Goal: Task Accomplishment & Management: Manage account settings

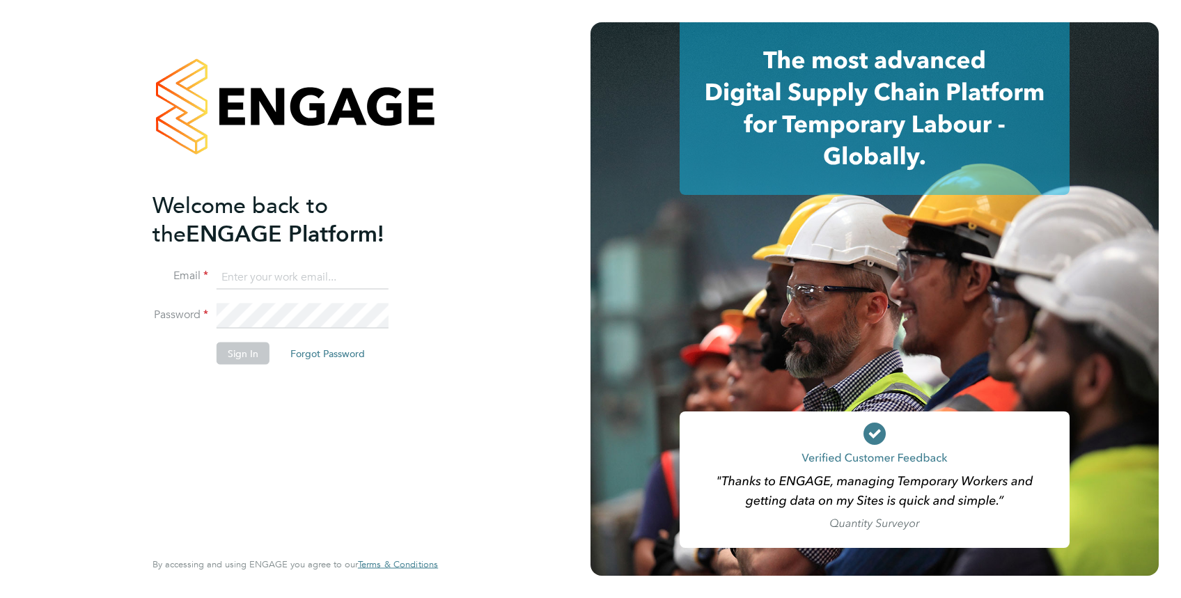
type input "jayne.cadman@vistry.co.uk"
click at [237, 353] on button "Sign In" at bounding box center [243, 353] width 53 height 22
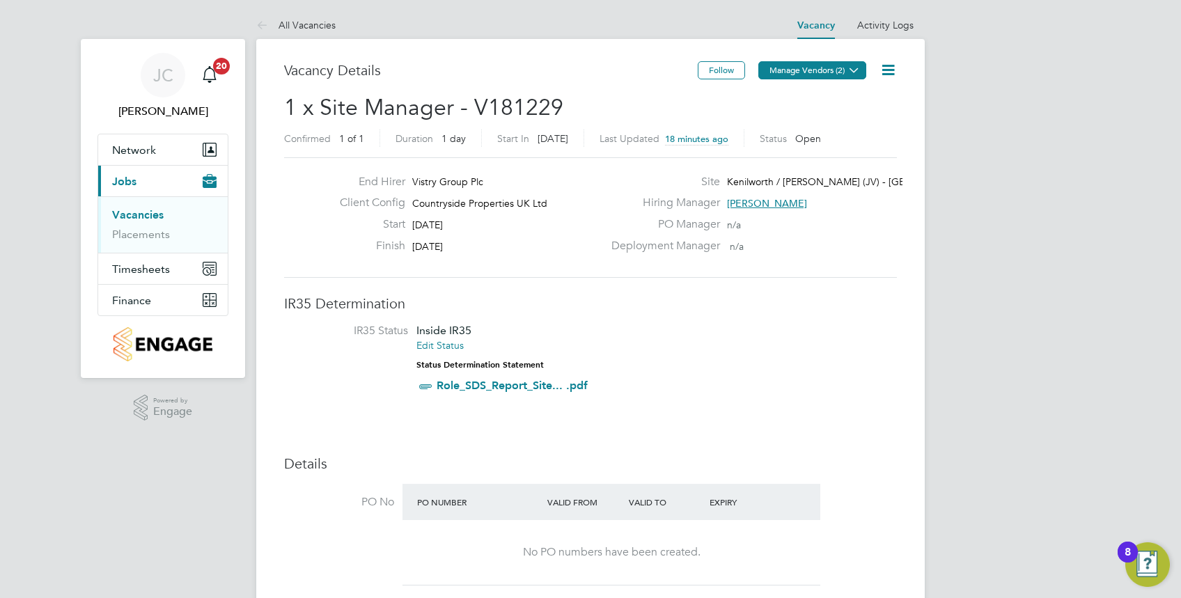
click at [854, 68] on icon at bounding box center [854, 70] width 10 height 10
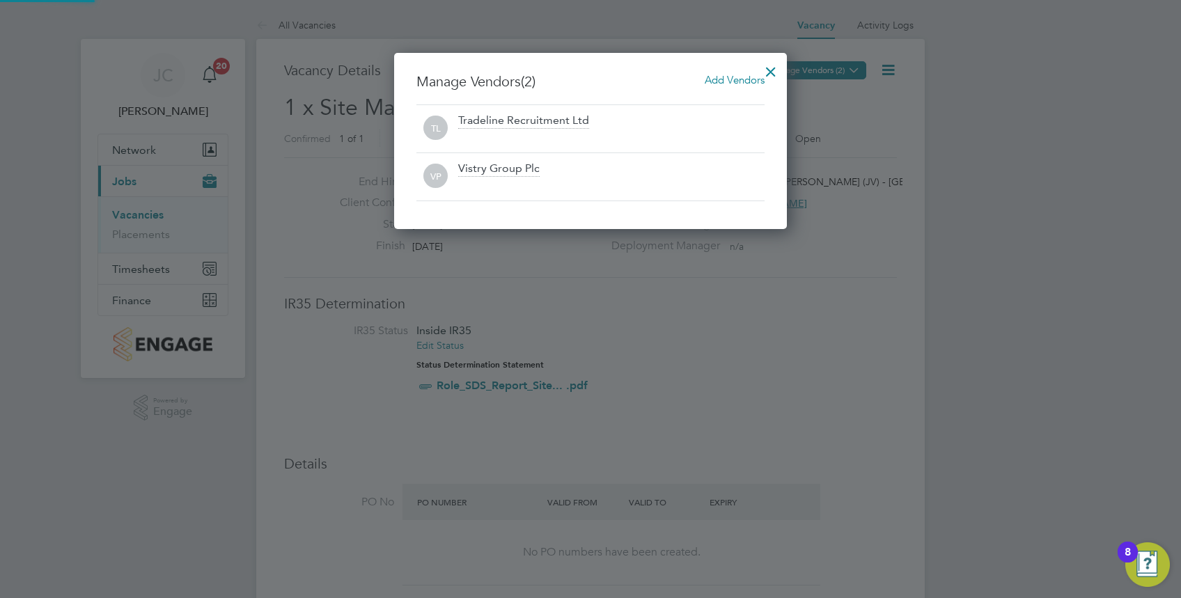
scroll to position [177, 393]
click at [766, 71] on div at bounding box center [770, 68] width 25 height 25
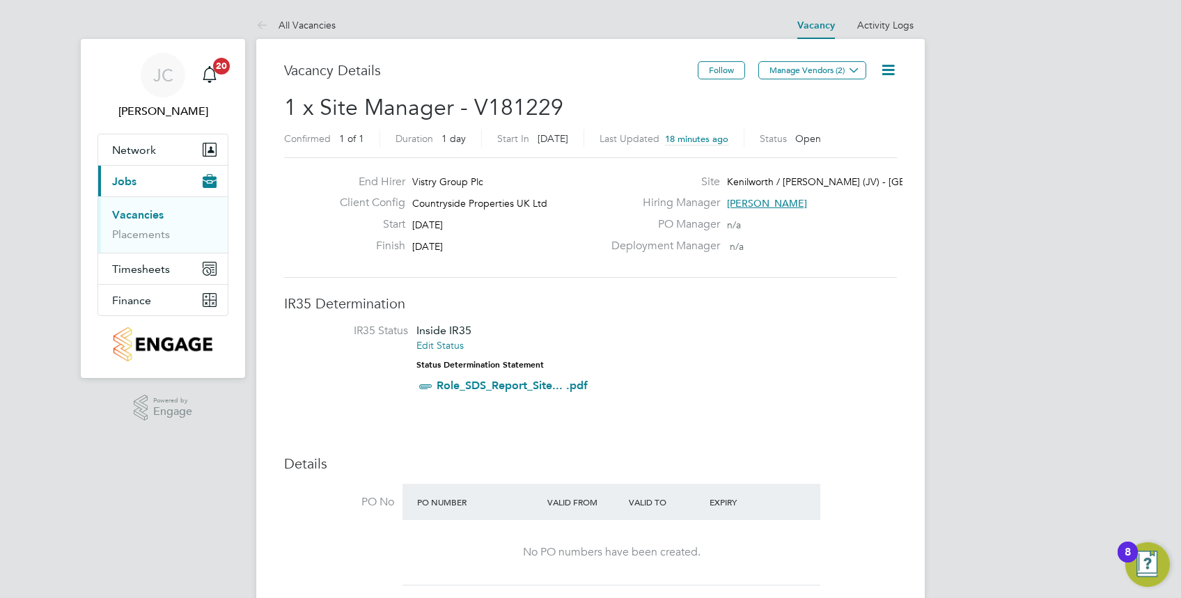
click at [887, 61] on icon at bounding box center [888, 69] width 17 height 17
click at [852, 100] on li "Edit Vacancy e" at bounding box center [854, 103] width 81 height 20
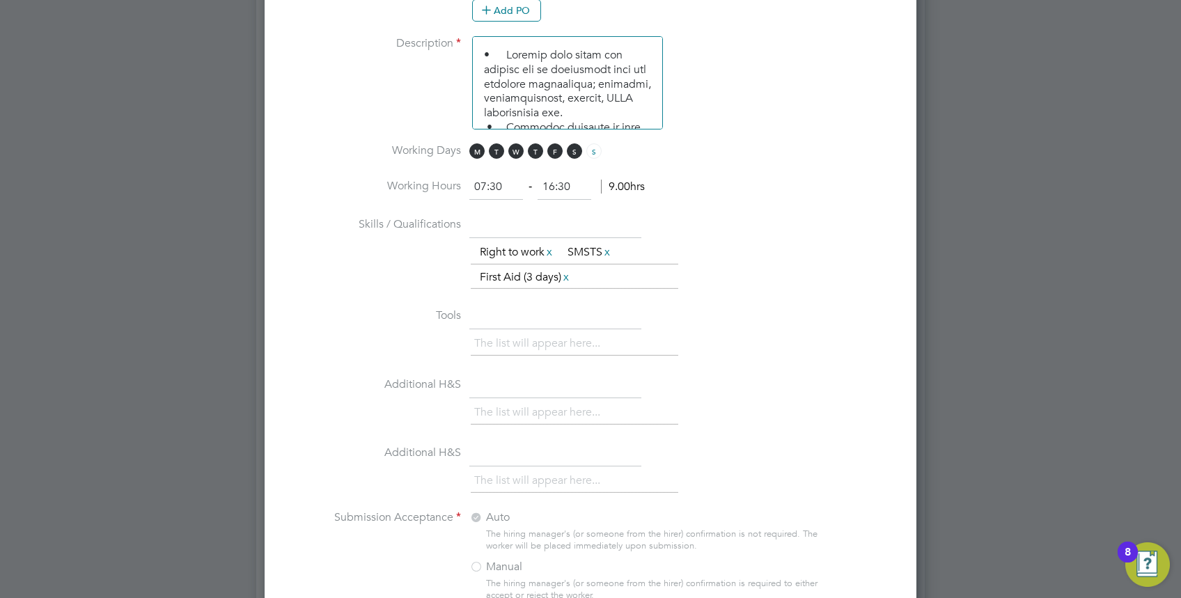
scroll to position [1438, 0]
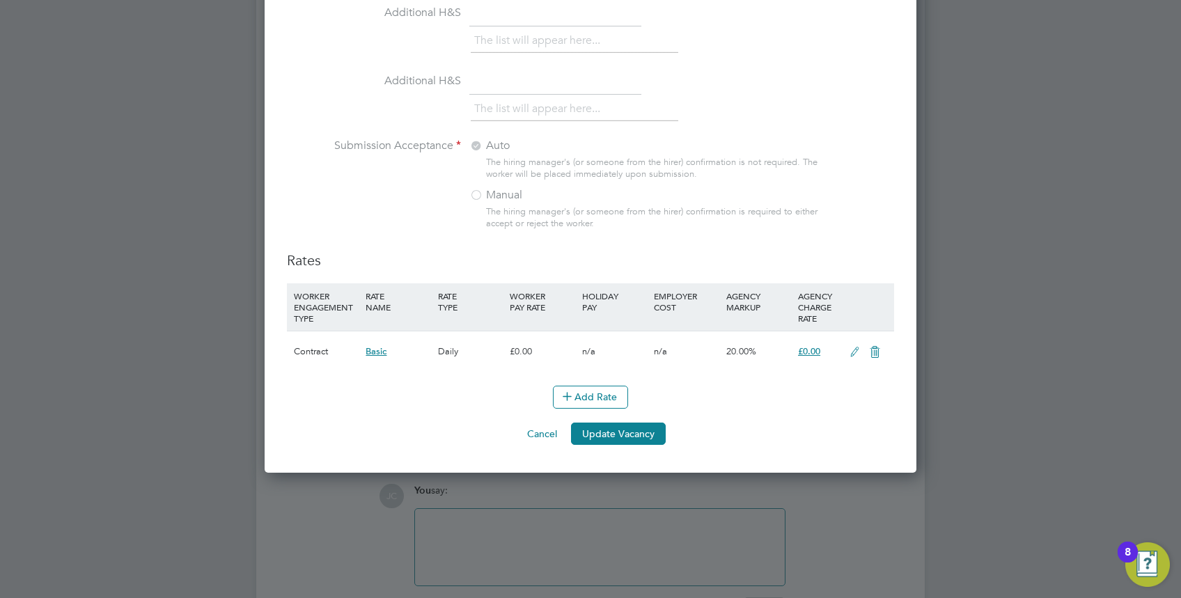
click at [879, 348] on icon at bounding box center [874, 352] width 17 height 11
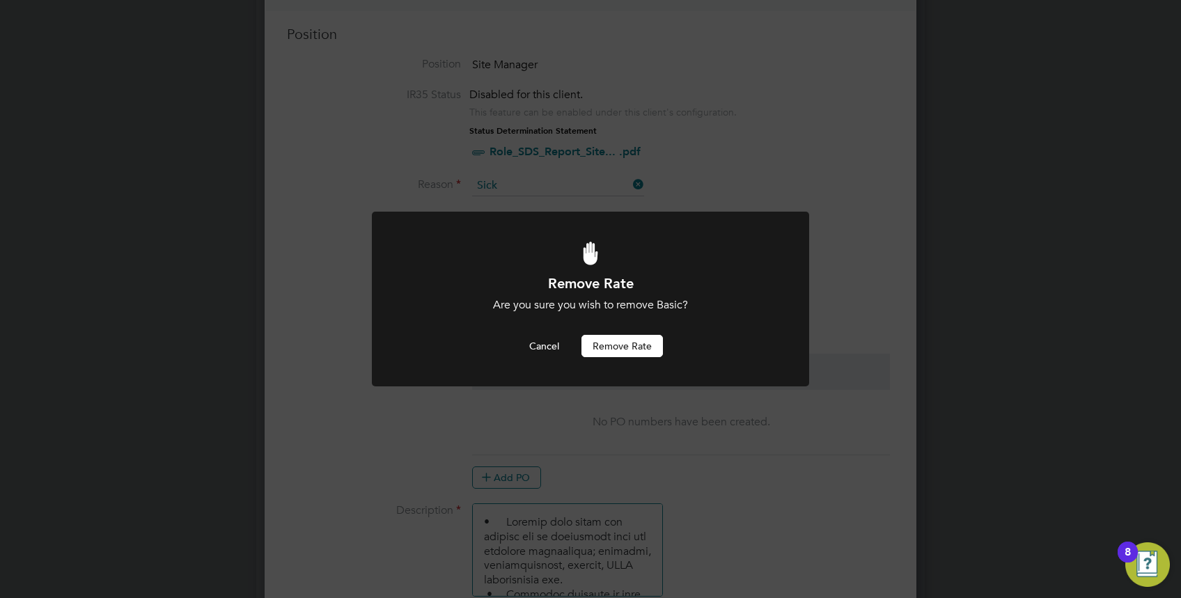
scroll to position [0, 0]
click at [522, 350] on button "Cancel" at bounding box center [544, 346] width 52 height 22
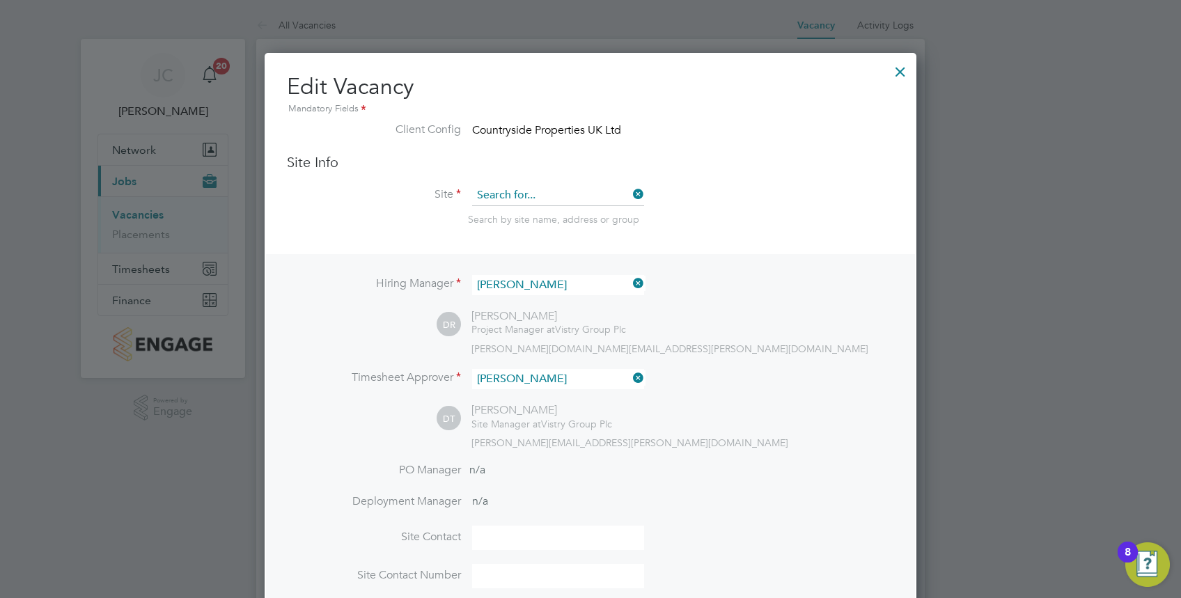
click at [641, 185] on input at bounding box center [558, 195] width 172 height 21
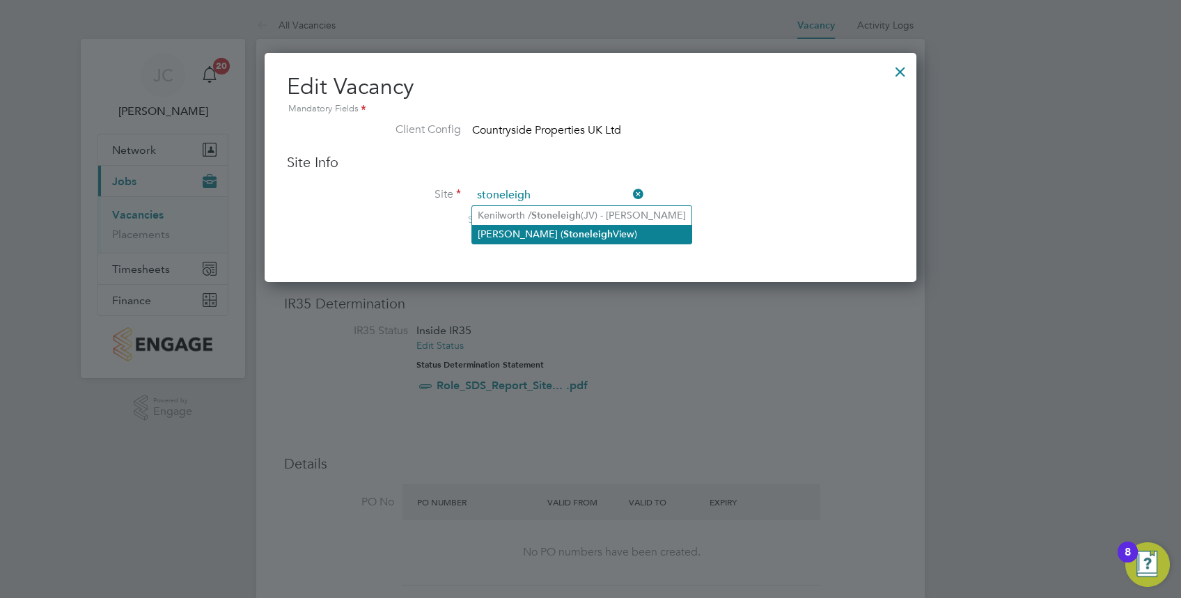
click at [584, 240] on li "Kenilworth JV ( Stoneleigh View)" at bounding box center [581, 234] width 219 height 19
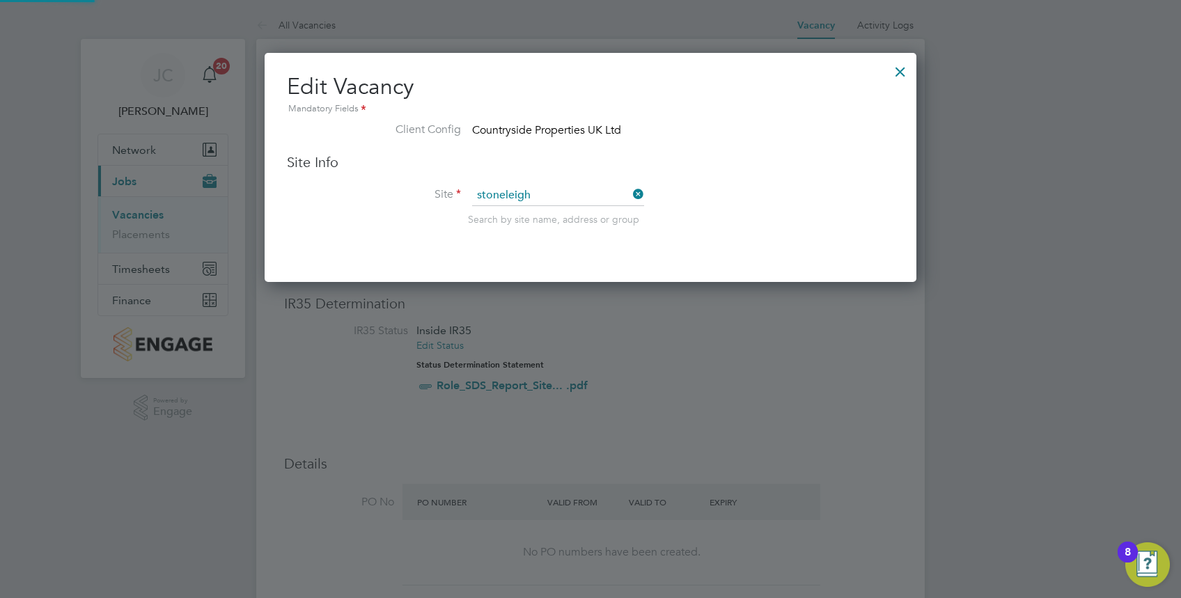
type input "Kenilworth JV (Stoneleigh View)"
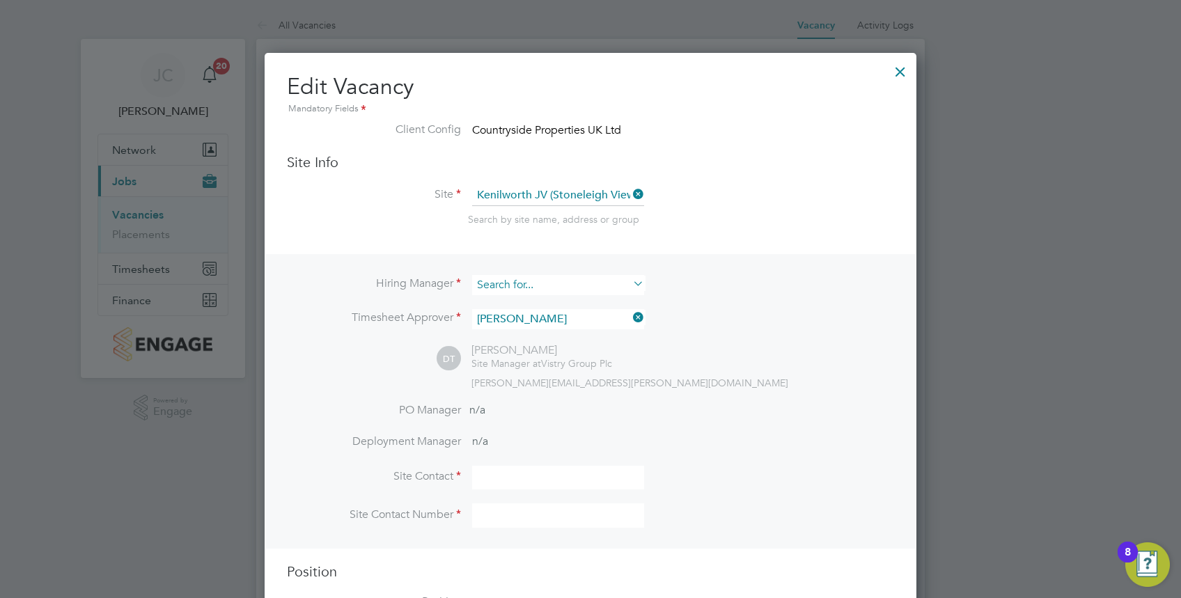
scroll to position [1775, 652]
click at [568, 286] on input at bounding box center [558, 285] width 172 height 20
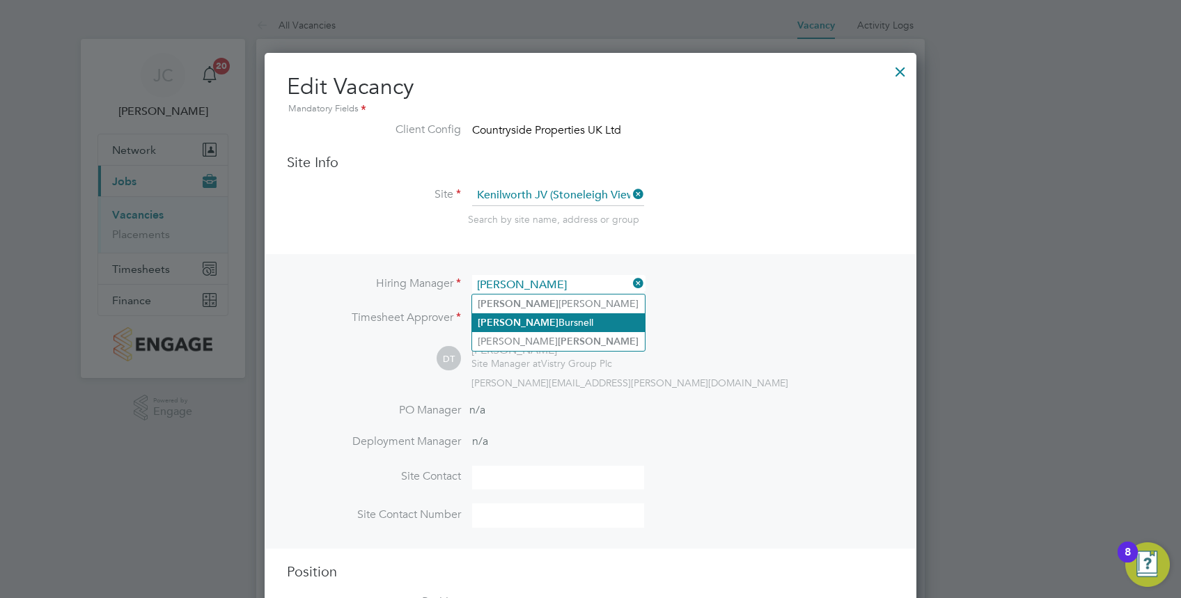
click at [524, 322] on li "[PERSON_NAME]" at bounding box center [558, 322] width 173 height 19
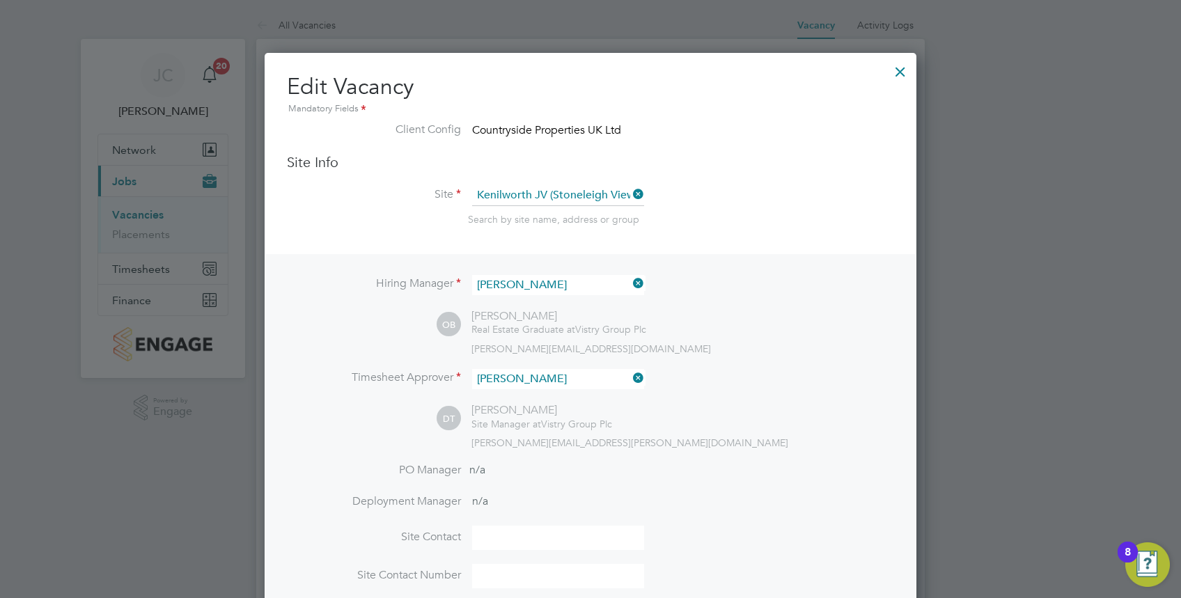
type input "[PERSON_NAME]"
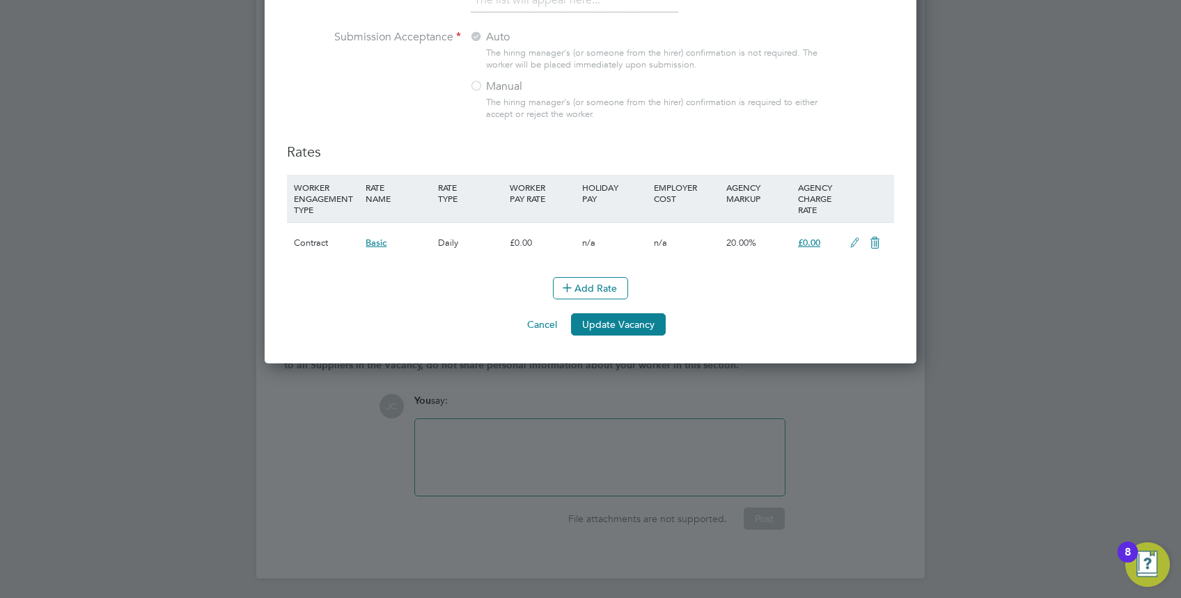
scroll to position [1530, 0]
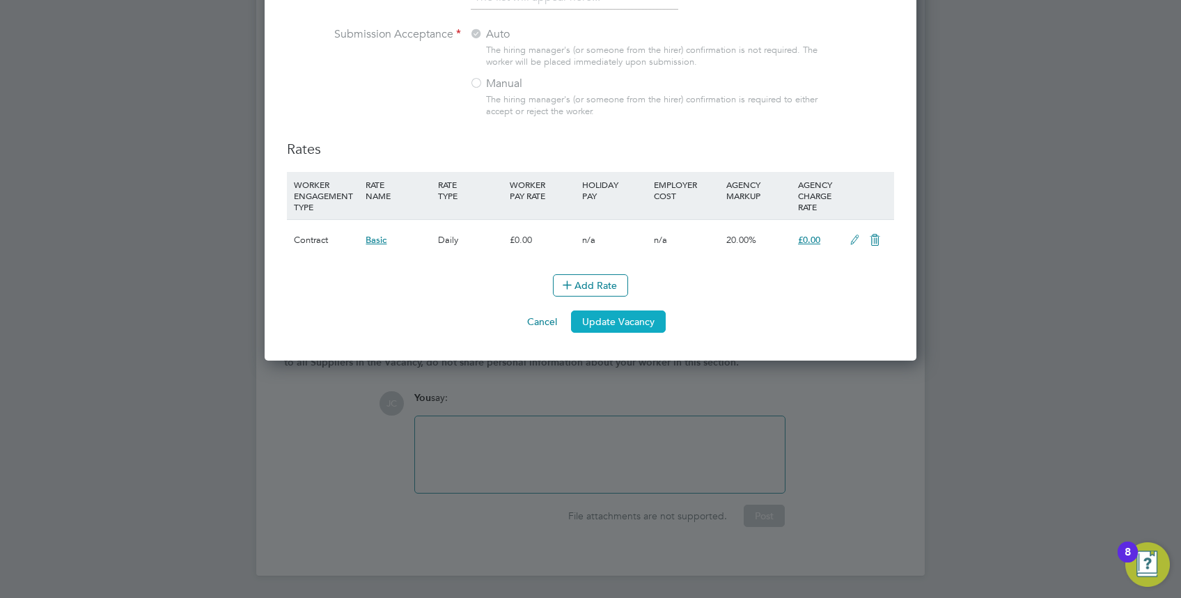
click at [603, 319] on button "Update Vacancy" at bounding box center [618, 322] width 95 height 22
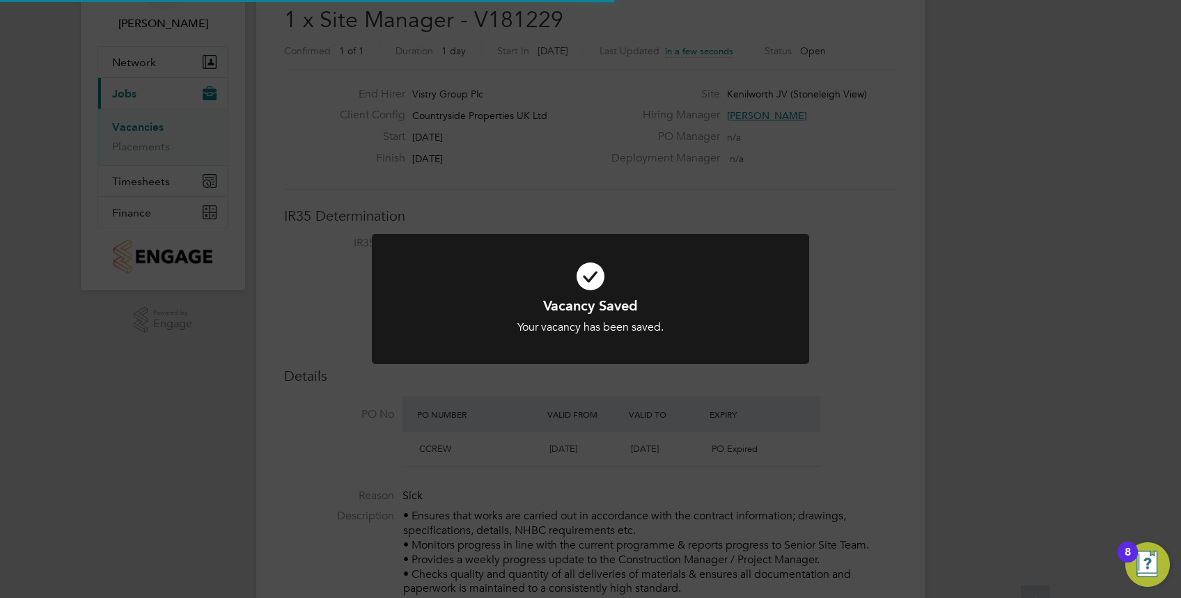
scroll to position [0, 0]
